Goal: Task Accomplishment & Management: Manage account settings

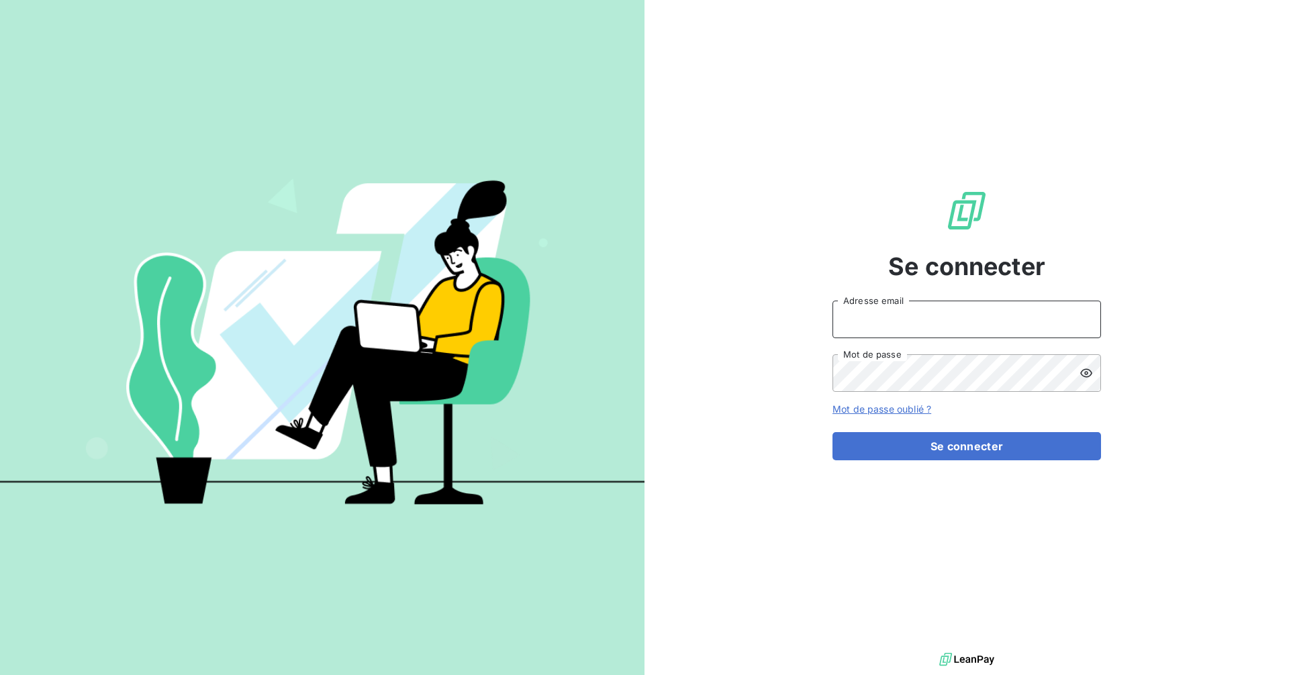
click at [888, 328] on input "Adresse email" at bounding box center [966, 320] width 269 height 38
type input "[EMAIL_ADDRESS][DOMAIN_NAME]"
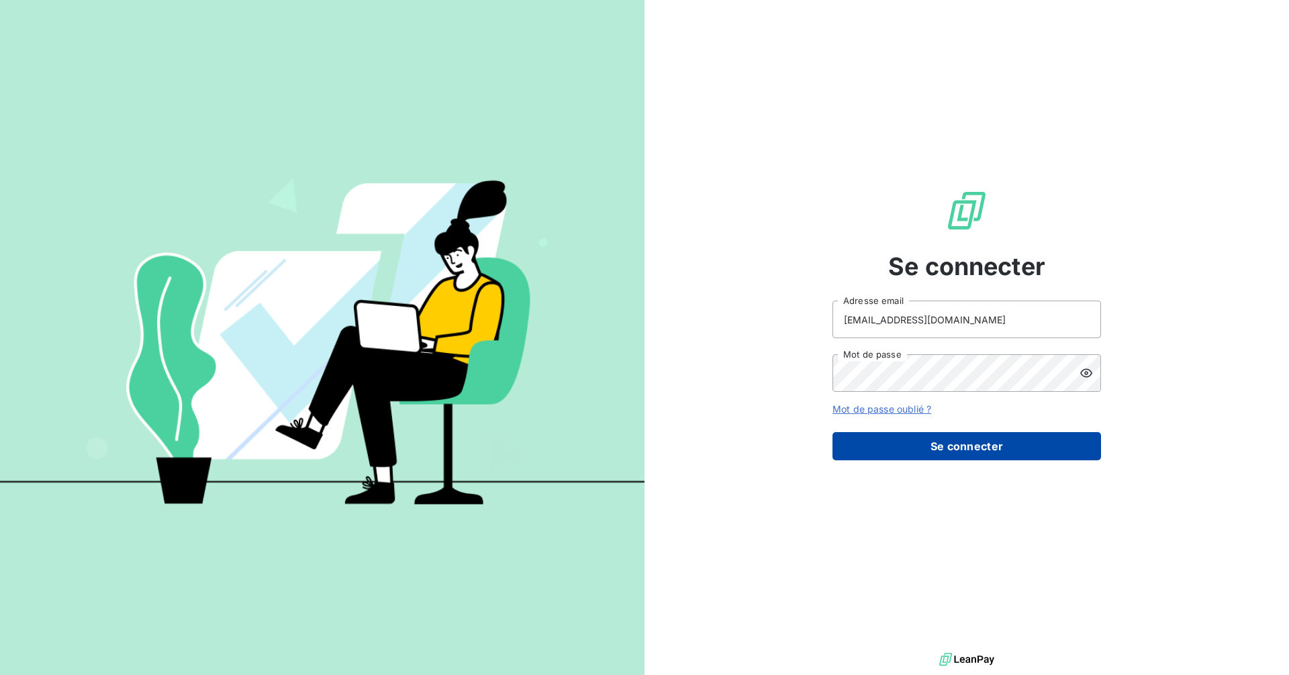
click at [917, 446] on button "Se connecter" at bounding box center [966, 446] width 269 height 28
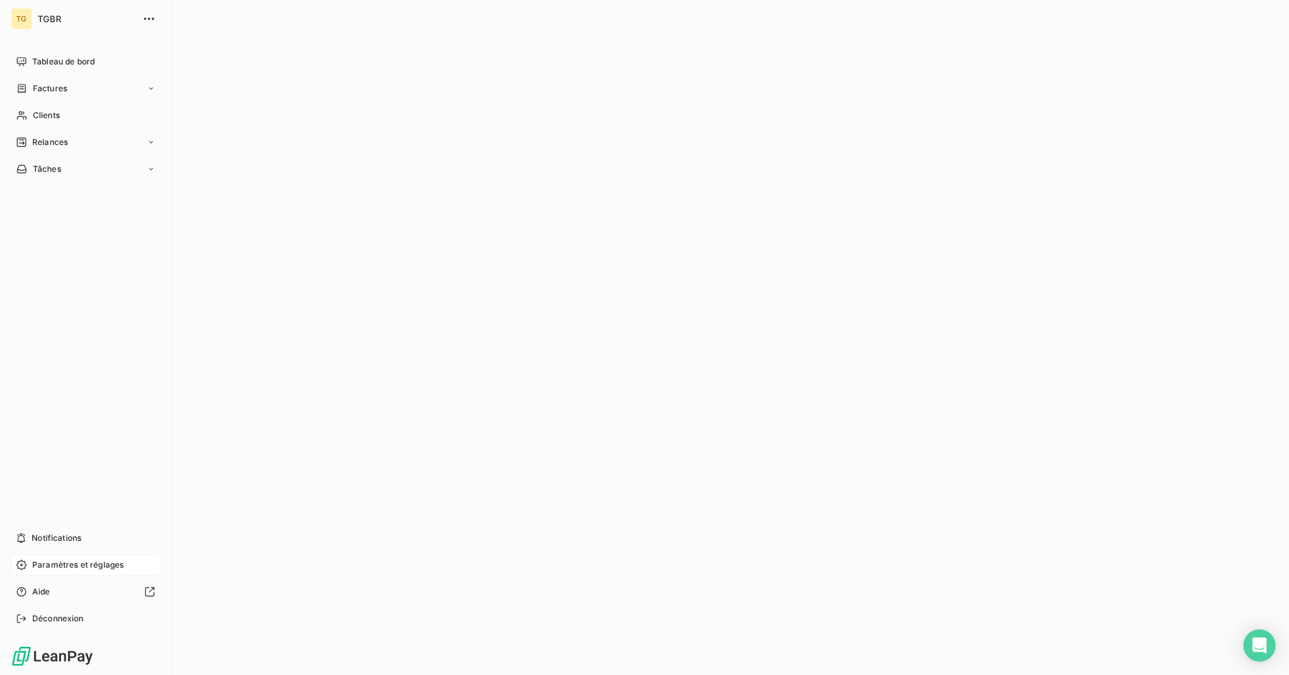
click at [73, 567] on span "Paramètres et réglages" at bounding box center [77, 565] width 91 height 12
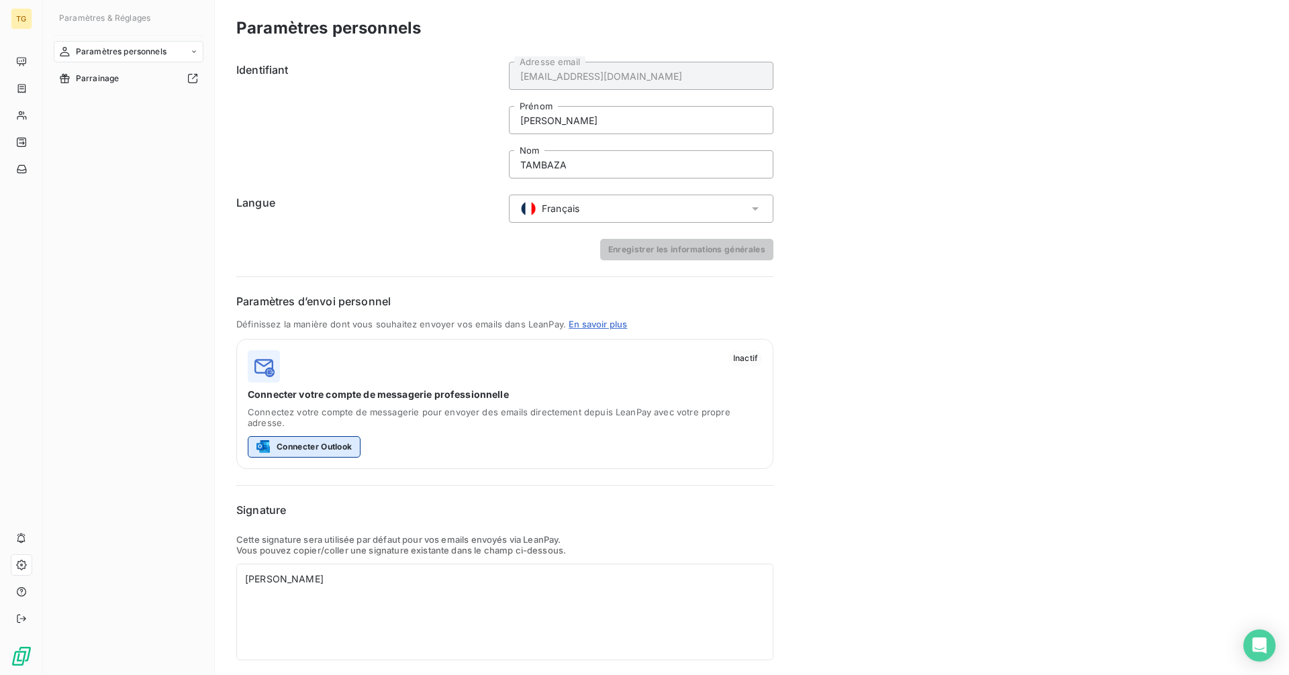
click at [301, 436] on button "Connecter Outlook" at bounding box center [304, 446] width 113 height 21
